Goal: Task Accomplishment & Management: Manage account settings

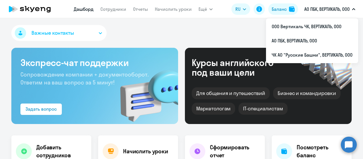
select select "30"
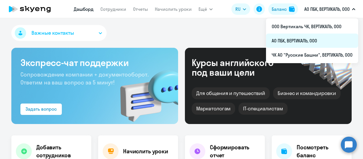
click at [294, 41] on li "АО ПБК, ВЕРТИКАЛЬ, ООО" at bounding box center [312, 41] width 92 height 14
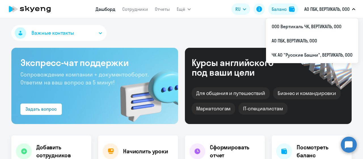
click at [328, 10] on p "АО ПБК, ВЕРТИКАЛЬ, ООО" at bounding box center [327, 9] width 45 height 7
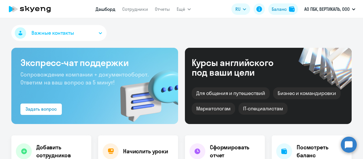
click at [328, 10] on p "АО ПБК, ВЕРТИКАЛЬ, ООО" at bounding box center [327, 9] width 45 height 7
select select "30"
click at [348, 140] on circle at bounding box center [349, 144] width 16 height 16
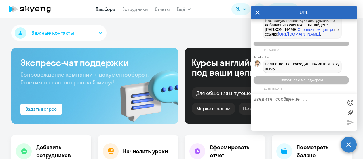
scroll to position [1642, 0]
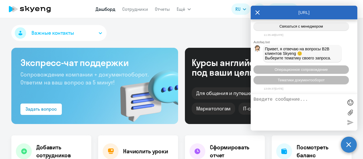
click at [222, 31] on div "Важные контакты" at bounding box center [181, 34] width 341 height 18
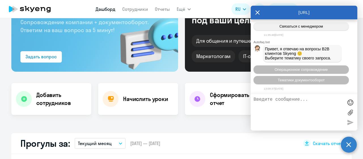
scroll to position [114, 0]
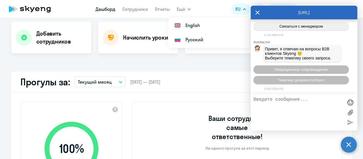
click at [254, 9] on div "[URL]" at bounding box center [304, 13] width 107 height 14
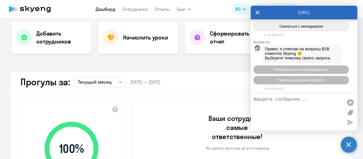
click at [258, 11] on icon at bounding box center [258, 13] width 5 height 14
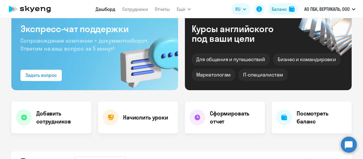
scroll to position [0, 0]
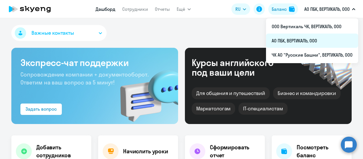
click at [304, 42] on li "АО ПБК, ВЕРТИКАЛЬ, ООО" at bounding box center [312, 41] width 92 height 14
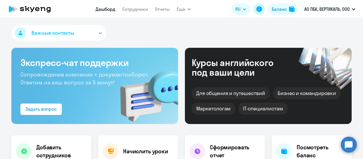
click at [256, 9] on icon at bounding box center [259, 9] width 7 height 7
select select "30"
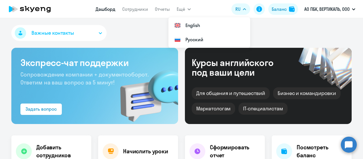
click at [68, 34] on span "Важные контакты" at bounding box center [53, 32] width 43 height 7
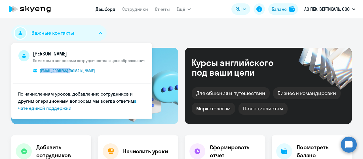
drag, startPoint x: 40, startPoint y: 77, endPoint x: 75, endPoint y: 77, distance: 34.4
click at [81, 70] on li "[PERSON_NAME] Поможем с вопросами сотрудничества и ценообразования [EMAIL_ADDRE…" at bounding box center [81, 63] width 141 height 40
click at [66, 80] on li "[PERSON_NAME] Поможем с вопросами сотрудничества и ценообразования [EMAIL_ADDRE…" at bounding box center [81, 63] width 141 height 40
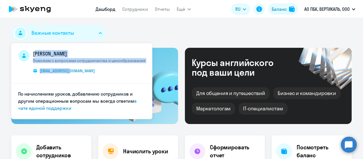
drag, startPoint x: 27, startPoint y: 66, endPoint x: 75, endPoint y: 76, distance: 49.6
click at [75, 76] on li "[PERSON_NAME] Поможем с вопросами сотрудничества и ценообразования [EMAIL_ADDRE…" at bounding box center [81, 63] width 141 height 40
copy span "[PERSON_NAME] Поможем с вопросами сотрудничества и ценообразования [EMAIL_ADDRE…"
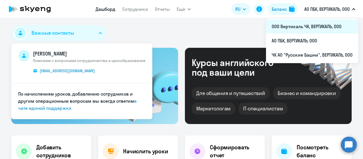
click at [301, 28] on li "ООО Вертикаль ЧК, ВЕРТИКАЛЬ, ООО" at bounding box center [312, 26] width 92 height 14
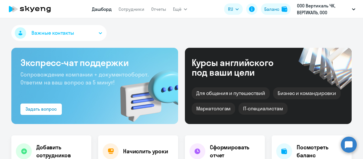
click at [70, 33] on span "Важные контакты" at bounding box center [53, 32] width 43 height 7
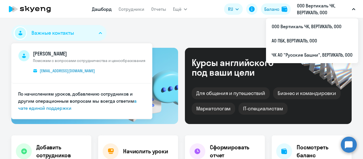
click at [324, 5] on p "ООО Вертикаль ЧК, ВЕРТИКАЛЬ, ООО" at bounding box center [323, 9] width 53 height 14
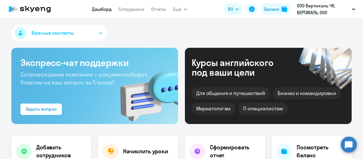
click at [324, 6] on p "ООО Вертикаль ЧК, ВЕРТИКАЛЬ, ООО" at bounding box center [323, 9] width 53 height 14
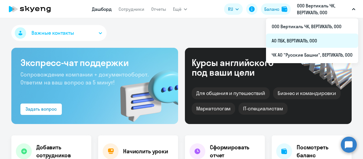
click at [304, 41] on li "АО ПБК, ВЕРТИКАЛЬ, ООО" at bounding box center [312, 41] width 92 height 14
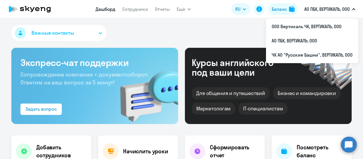
click at [337, 10] on p "АО ПБК, ВЕРТИКАЛЬ, ООО" at bounding box center [327, 9] width 45 height 7
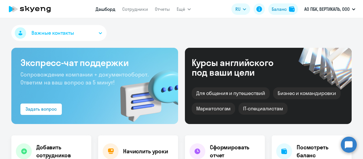
click at [337, 10] on p "АО ПБК, ВЕРТИКАЛЬ, ООО" at bounding box center [327, 9] width 45 height 7
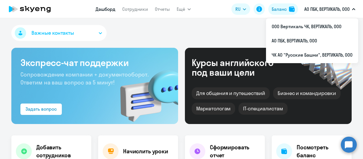
select select "30"
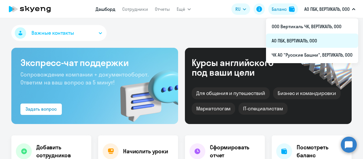
click at [297, 40] on li "АО ПБК, ВЕРТИКАЛЬ, ООО" at bounding box center [312, 41] width 92 height 14
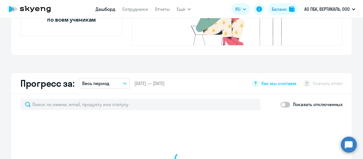
scroll to position [312, 0]
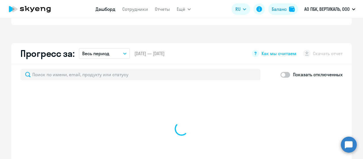
select select "30"
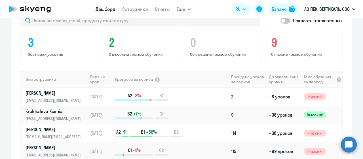
scroll to position [397, 0]
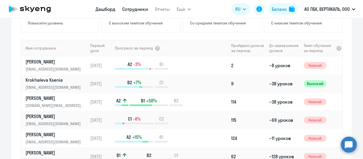
click at [141, 9] on link "Сотрудники" at bounding box center [135, 9] width 26 height 6
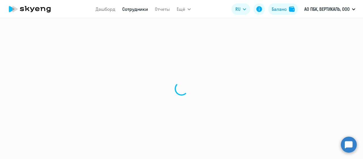
select select "30"
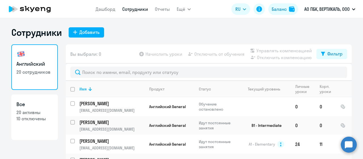
scroll to position [23, 0]
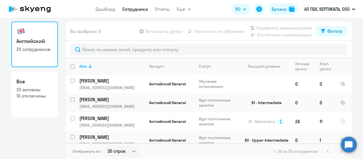
click at [35, 90] on p "20 активны" at bounding box center [34, 89] width 36 height 6
select select "30"
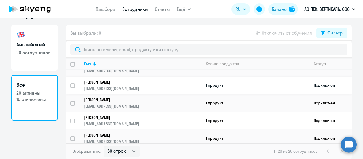
scroll to position [57, 0]
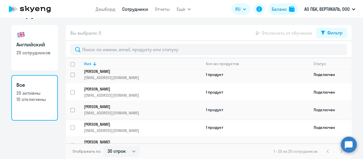
click at [71, 108] on input "select row 4387978" at bounding box center [75, 113] width 11 height 11
checkbox input "true"
click at [263, 37] on div "Вы выбрали: 1 Отключить от обучения Фильтр" at bounding box center [209, 33] width 286 height 16
click at [264, 34] on span "Отключить от обучения" at bounding box center [287, 33] width 50 height 7
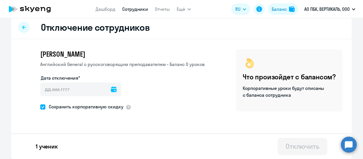
click at [41, 106] on span at bounding box center [42, 106] width 5 height 5
click at [40, 106] on input "Сохранить корпоративную скидку" at bounding box center [40, 106] width 0 height 0
checkbox input "false"
click at [111, 90] on icon at bounding box center [114, 89] width 6 height 6
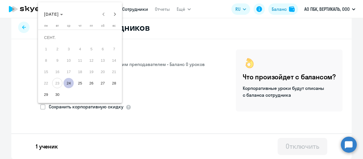
click at [68, 84] on span "24" at bounding box center [69, 83] width 10 height 10
type input "[DATE]"
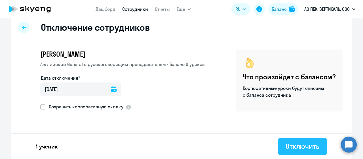
click at [281, 142] on button "Отключить" at bounding box center [303, 146] width 50 height 17
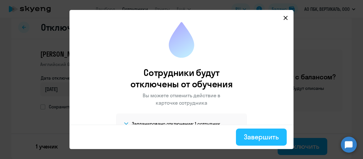
click at [270, 135] on div "Завершить" at bounding box center [261, 136] width 35 height 9
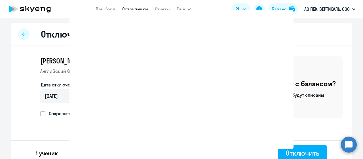
select select "30"
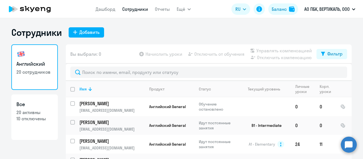
click at [24, 110] on p "20 активны" at bounding box center [34, 112] width 36 height 6
select select "30"
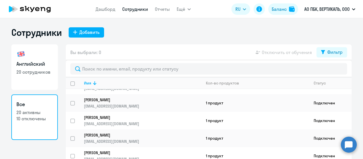
scroll to position [57, 0]
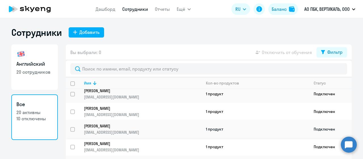
click at [70, 127] on input "select row 4387978" at bounding box center [75, 132] width 11 height 11
checkbox input "true"
click at [283, 51] on span "Отключить от обучения" at bounding box center [287, 52] width 50 height 7
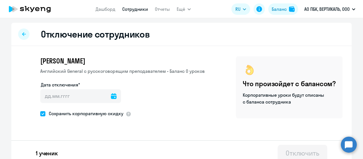
click at [111, 95] on icon at bounding box center [114, 96] width 6 height 6
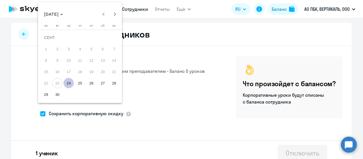
click at [68, 86] on span "24" at bounding box center [69, 83] width 10 height 10
type input "[DATE]"
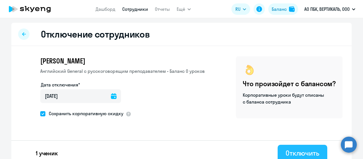
click at [301, 148] on button "Отключить" at bounding box center [303, 153] width 50 height 17
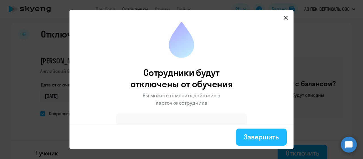
click at [254, 134] on div "Завершить" at bounding box center [261, 136] width 35 height 9
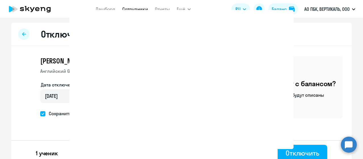
select select "30"
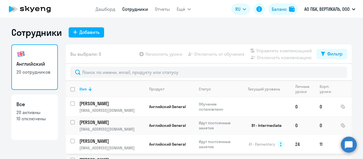
click at [278, 143] on circle at bounding box center [281, 144] width 7 height 7
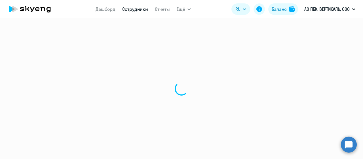
select select "english"
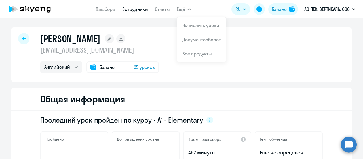
click at [38, 7] on icon at bounding box center [37, 9] width 4 height 4
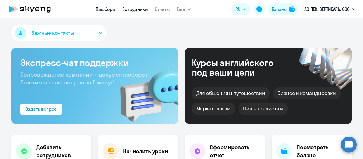
click at [137, 8] on link "Сотрудники" at bounding box center [135, 9] width 26 height 6
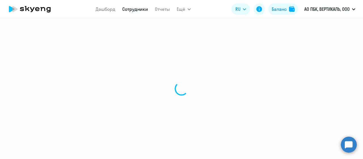
select select "30"
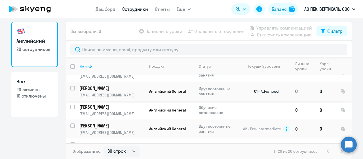
scroll to position [170, 0]
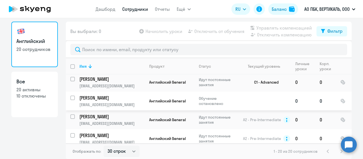
click at [72, 95] on input "select row 14626392" at bounding box center [75, 100] width 11 height 11
checkbox input "true"
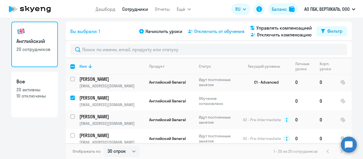
click at [206, 31] on span "Отключить от обучения" at bounding box center [219, 31] width 50 height 7
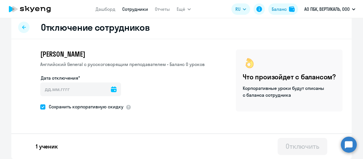
click at [111, 89] on icon at bounding box center [114, 89] width 6 height 6
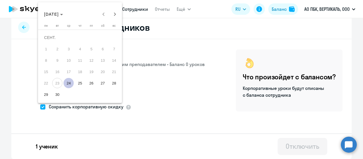
click at [41, 108] on div at bounding box center [181, 79] width 363 height 159
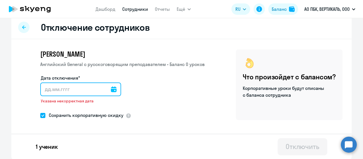
click at [58, 91] on input "Дата отключения*" at bounding box center [80, 89] width 81 height 14
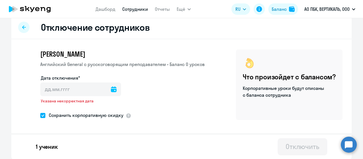
click at [111, 88] on icon at bounding box center [114, 89] width 6 height 6
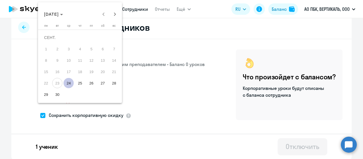
click at [69, 82] on span "24" at bounding box center [69, 83] width 10 height 10
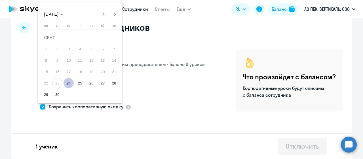
type input "[DATE]"
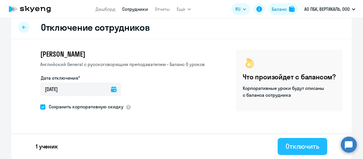
click at [292, 145] on div "Отключить" at bounding box center [303, 145] width 34 height 9
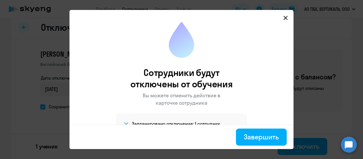
scroll to position [18, 0]
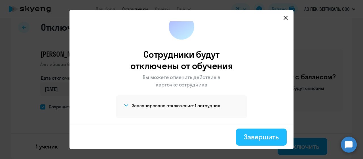
click at [253, 141] on div "Завершить" at bounding box center [261, 136] width 35 height 9
select select "30"
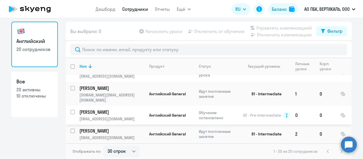
scroll to position [245, 0]
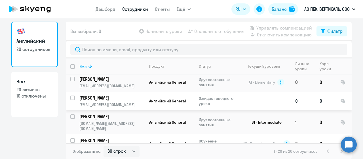
click at [70, 95] on input "select row 15273891" at bounding box center [75, 100] width 11 height 11
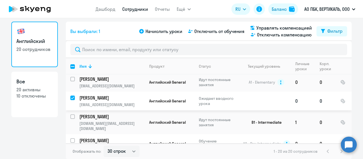
click at [70, 95] on input "deselect row 15273891" at bounding box center [75, 100] width 11 height 11
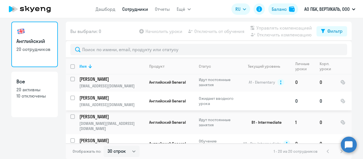
click at [70, 95] on input "select row 15273891" at bounding box center [75, 100] width 11 height 11
checkbox input "true"
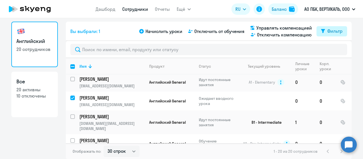
click at [336, 30] on div "Фильтр" at bounding box center [335, 31] width 15 height 7
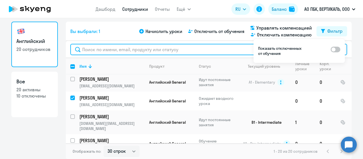
click at [245, 47] on input "text" at bounding box center [208, 49] width 277 height 11
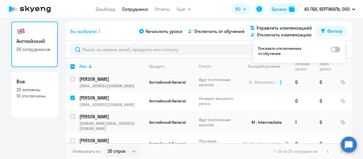
click at [263, 24] on div "Вы выбрали: 1 Начислить уроки Отключить от обучения Управлять компенсацией Откл…" at bounding box center [209, 31] width 286 height 19
click at [263, 26] on span "Управлять компенсацией" at bounding box center [285, 27] width 56 height 7
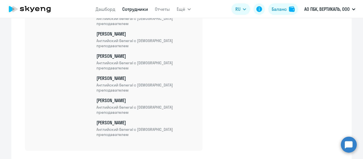
scroll to position [479, 0]
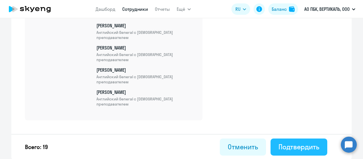
click at [295, 152] on button "Подтвердить" at bounding box center [299, 146] width 57 height 17
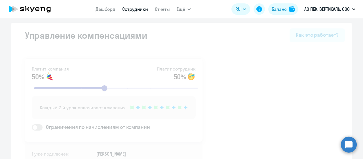
select select "30"
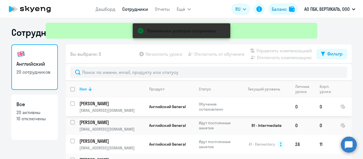
click at [110, 100] on p "[PERSON_NAME]" at bounding box center [111, 103] width 64 height 6
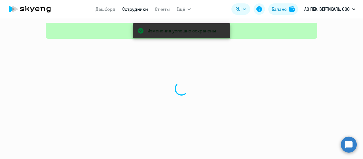
select select "english"
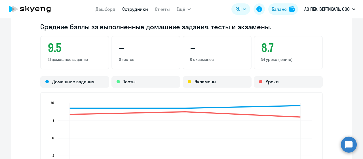
scroll to position [369, 0]
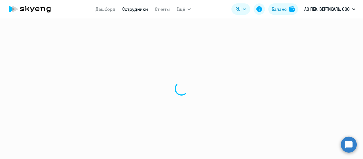
select select "30"
